Goal: Transaction & Acquisition: Purchase product/service

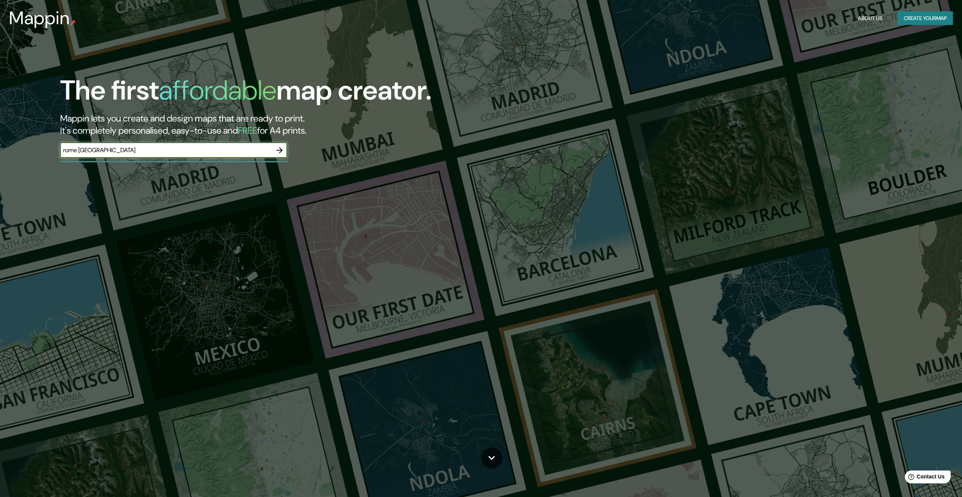
type input "rome [GEOGRAPHIC_DATA]"
click at [276, 153] on icon "button" at bounding box center [279, 150] width 9 height 9
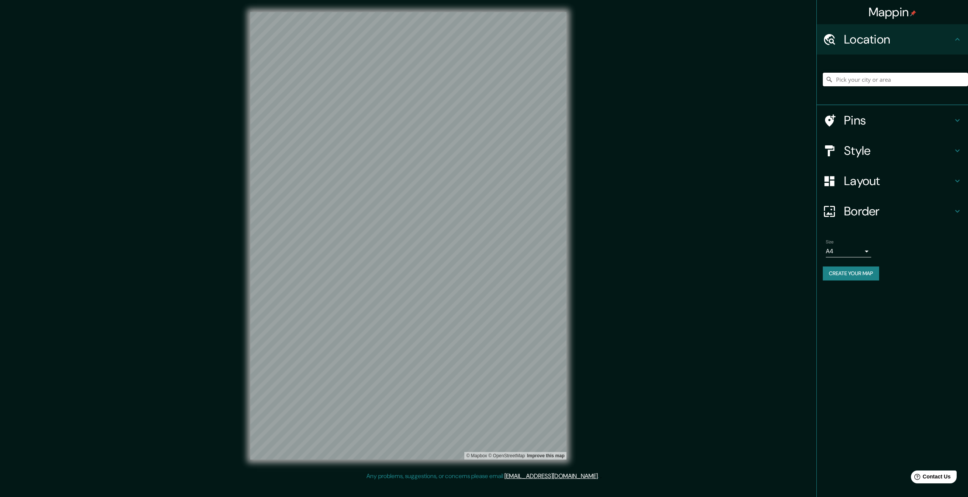
click at [882, 76] on input "Pick your city or area" at bounding box center [895, 80] width 145 height 14
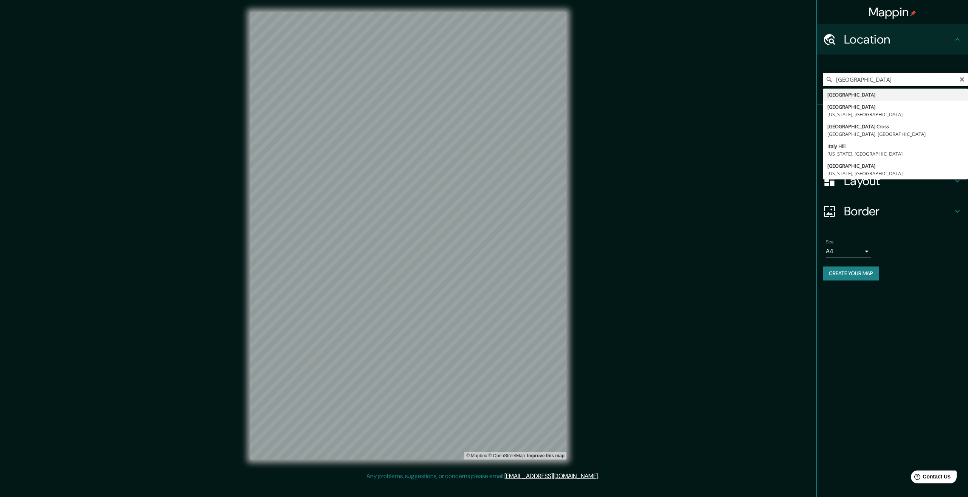
drag, startPoint x: 878, startPoint y: 78, endPoint x: 784, endPoint y: 76, distance: 93.8
click at [784, 76] on div "Mappin Location [GEOGRAPHIC_DATA] [GEOGRAPHIC_DATA] [GEOGRAPHIC_DATA] [US_STATE…" at bounding box center [484, 241] width 968 height 483
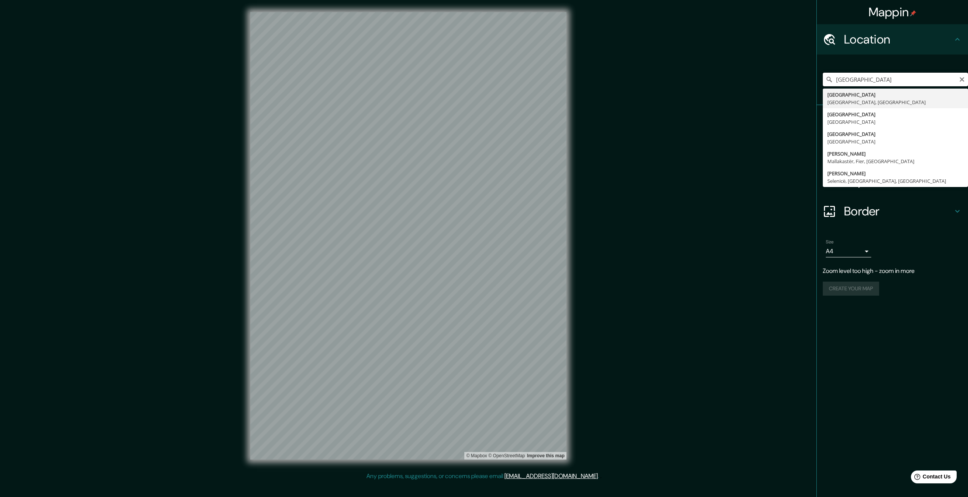
type input "[GEOGRAPHIC_DATA]"
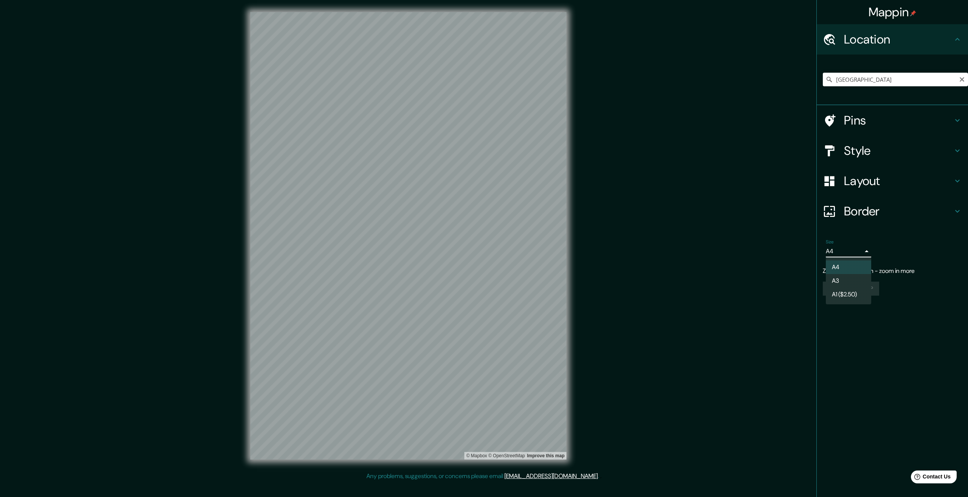
click at [865, 250] on body "Mappin Location [GEOGRAPHIC_DATA] [GEOGRAPHIC_DATA] [GEOGRAPHIC_DATA], [GEOGRAP…" at bounding box center [484, 248] width 968 height 497
drag, startPoint x: 865, startPoint y: 250, endPoint x: 866, endPoint y: 245, distance: 5.8
click at [866, 250] on div at bounding box center [484, 248] width 968 height 497
click at [875, 148] on h4 "Style" at bounding box center [898, 150] width 109 height 15
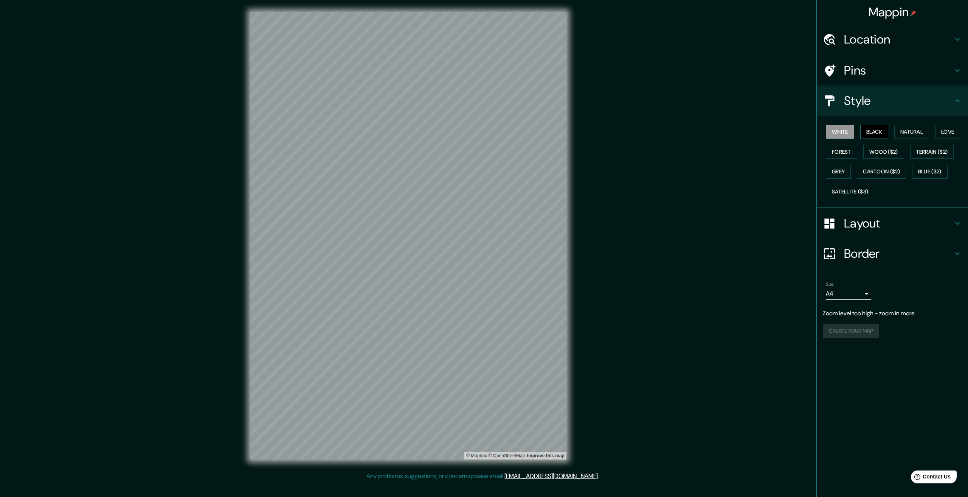
click at [877, 134] on button "Black" at bounding box center [874, 132] width 28 height 14
click at [920, 133] on button "Natural" at bounding box center [911, 132] width 35 height 14
click at [952, 133] on button "Love" at bounding box center [947, 132] width 25 height 14
